Goal: Navigation & Orientation: Find specific page/section

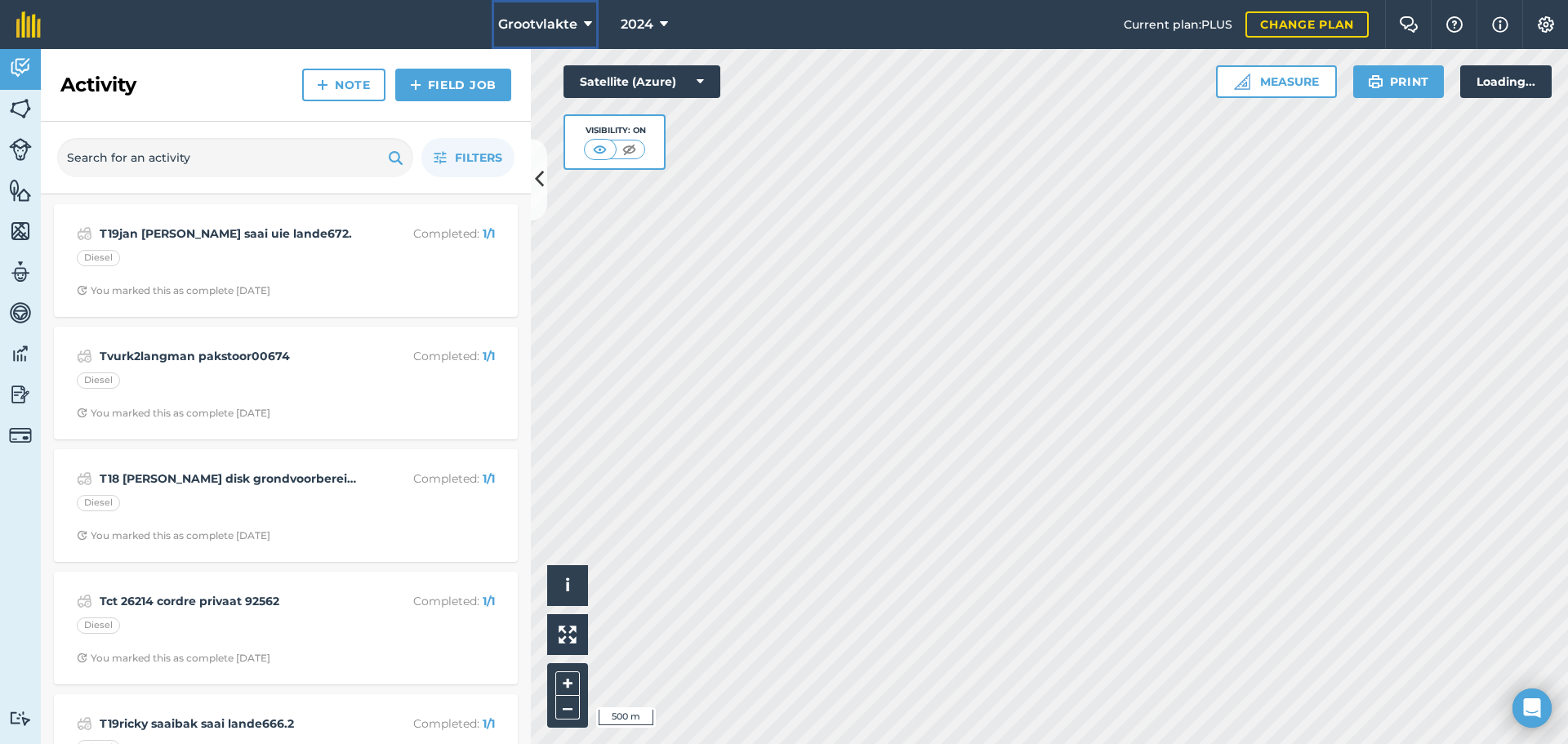
click at [575, 19] on span "Grootvlakte" at bounding box center [537, 25] width 79 height 20
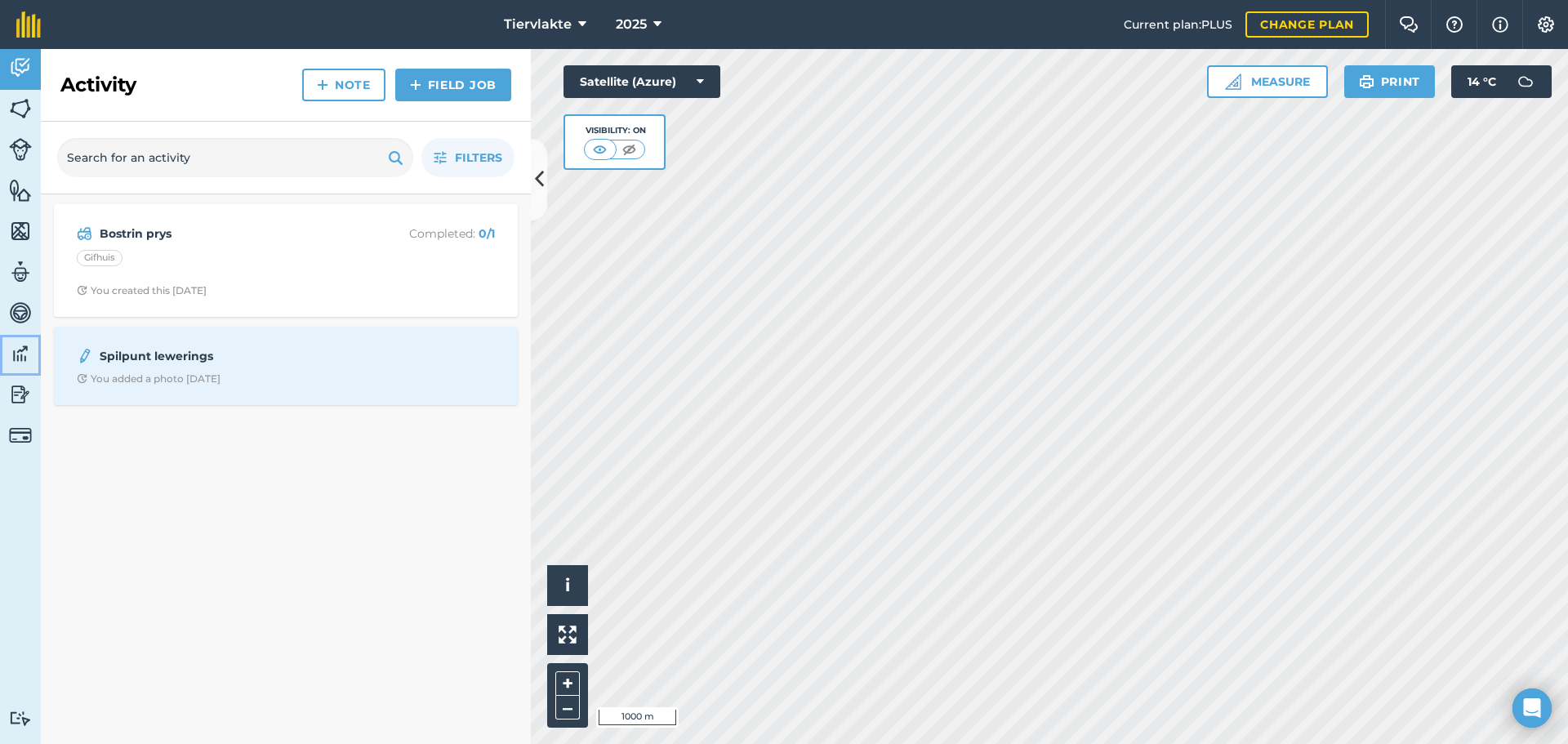
click at [22, 354] on img at bounding box center [20, 354] width 23 height 25
